Goal: Information Seeking & Learning: Learn about a topic

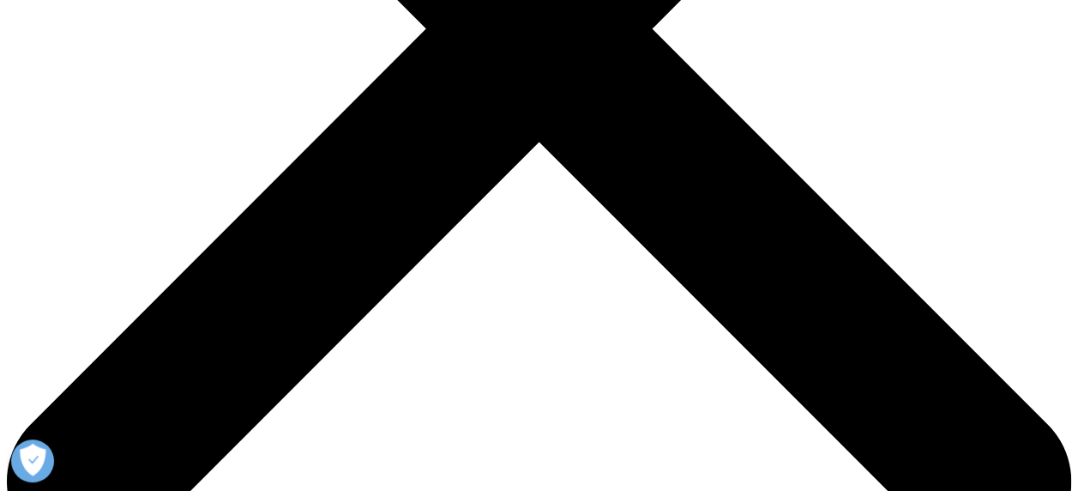
scroll to position [529, 0]
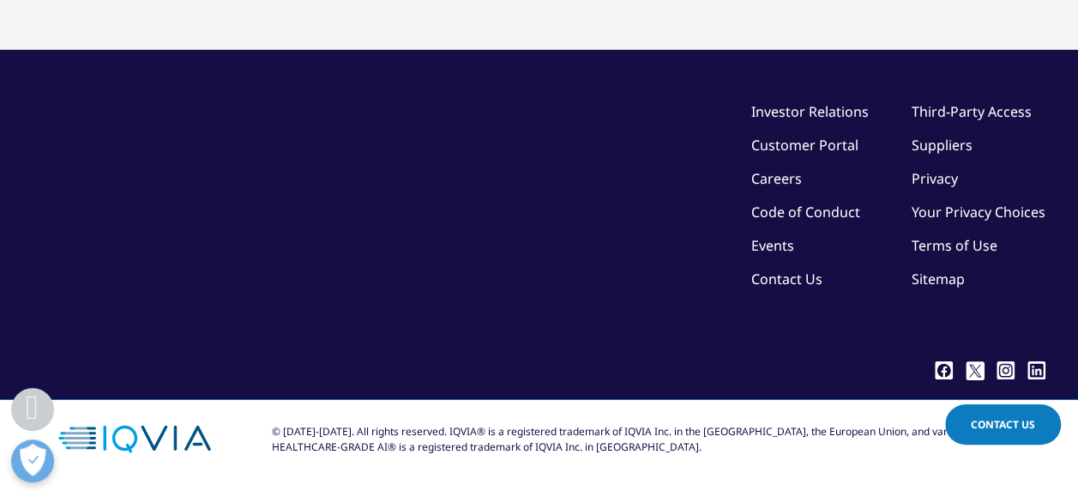
scroll to position [6323, 0]
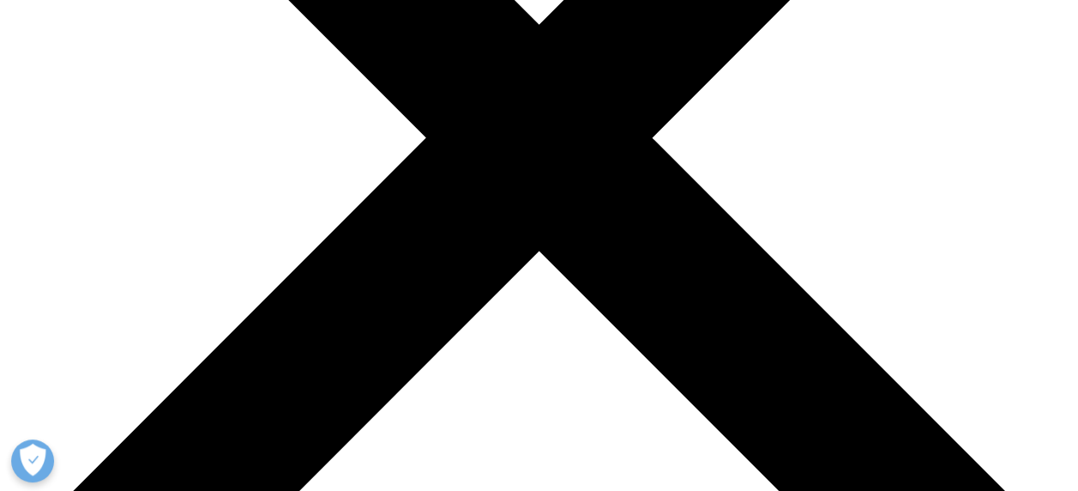
scroll to position [421, 0]
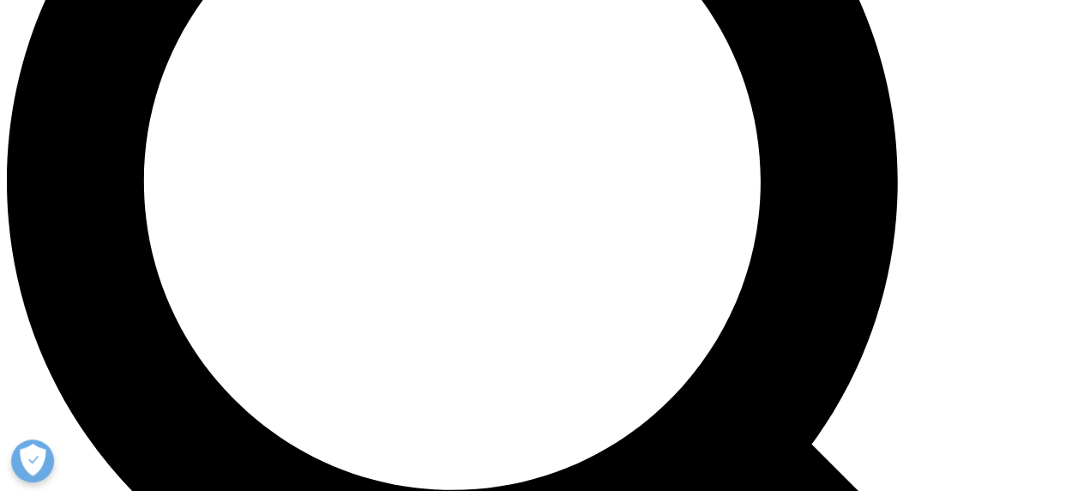
scroll to position [1358, 0]
